Goal: Find contact information: Obtain details needed to contact an individual or organization

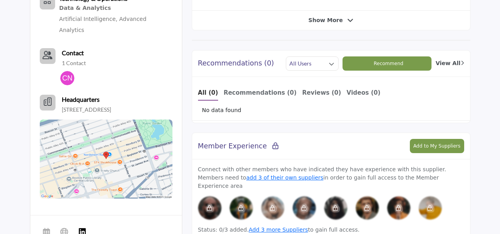
scroll to position [281, 0]
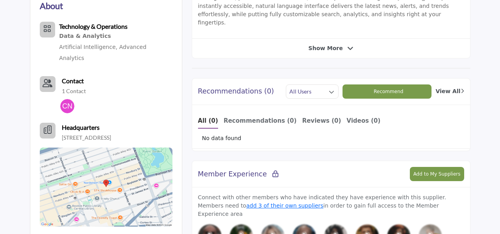
click at [67, 87] on p "1 Contact" at bounding box center [74, 91] width 24 height 8
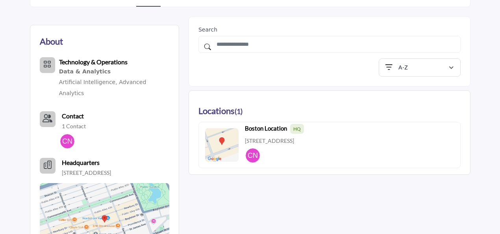
scroll to position [262, 0]
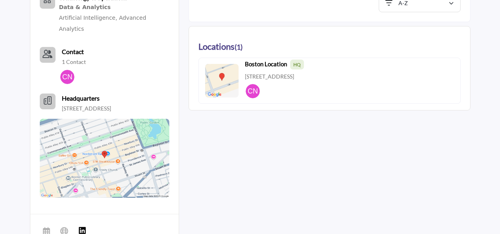
drag, startPoint x: 61, startPoint y: 94, endPoint x: 110, endPoint y: 95, distance: 49.7
click at [110, 104] on p "[STREET_ADDRESS]" at bounding box center [86, 108] width 49 height 8
copy p "[STREET_ADDRESS],"
click at [111, 104] on p "[STREET_ADDRESS]" at bounding box center [86, 108] width 49 height 8
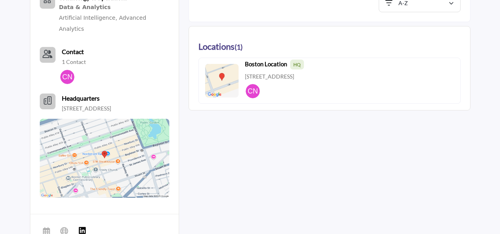
copy p "[GEOGRAPHIC_DATA]"
click at [111, 104] on p "[STREET_ADDRESS]" at bounding box center [86, 108] width 49 height 8
copy p "02116-3769"
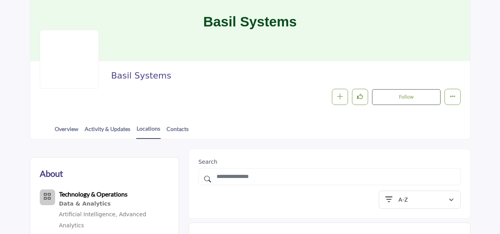
scroll to position [65, 0]
